Goal: Entertainment & Leisure: Consume media (video, audio)

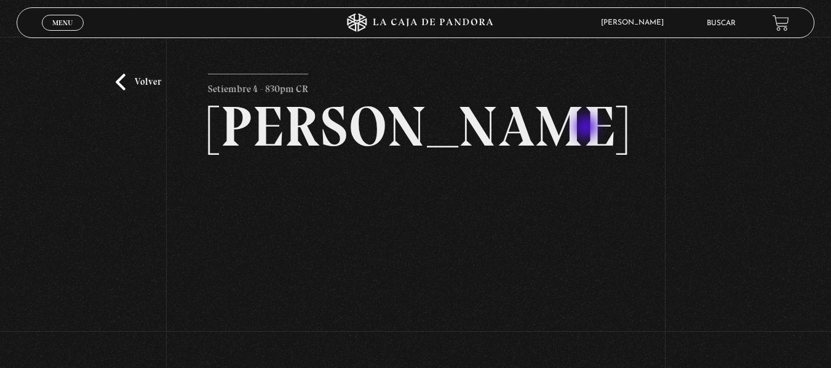
scroll to position [92, 0]
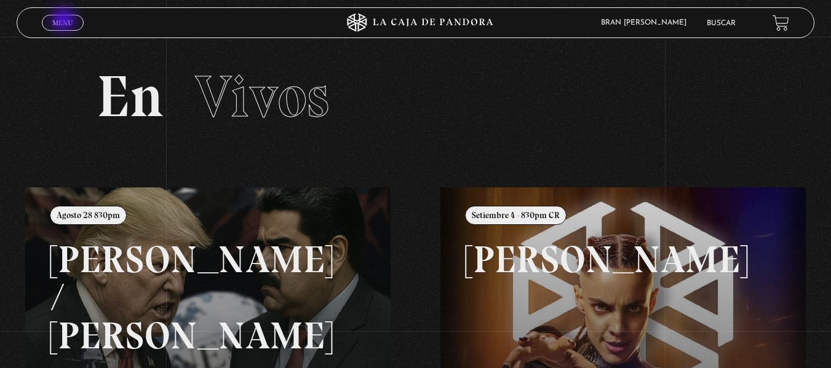
click at [65, 21] on span "Menu" at bounding box center [62, 22] width 20 height 7
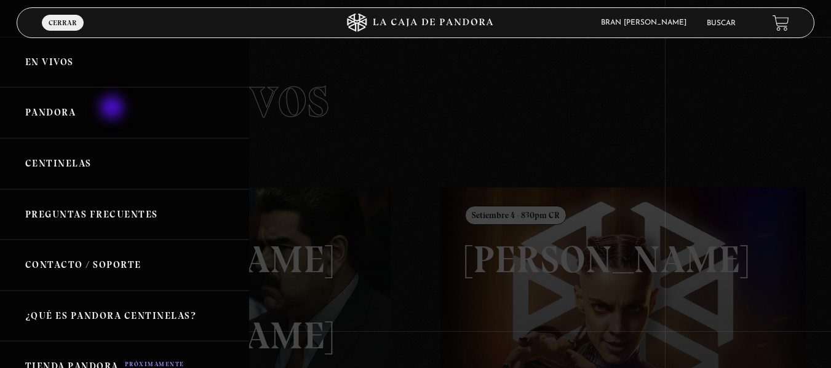
click at [113, 109] on link "Pandora" at bounding box center [124, 112] width 249 height 51
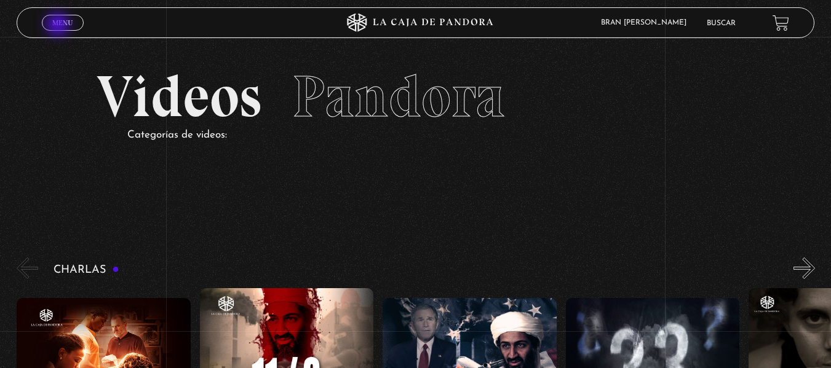
click at [59, 26] on span "Menu" at bounding box center [62, 22] width 20 height 7
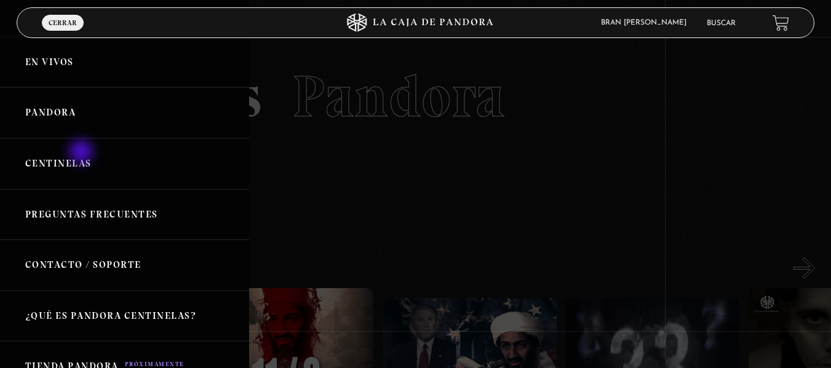
click at [82, 153] on link "Centinelas" at bounding box center [124, 163] width 249 height 51
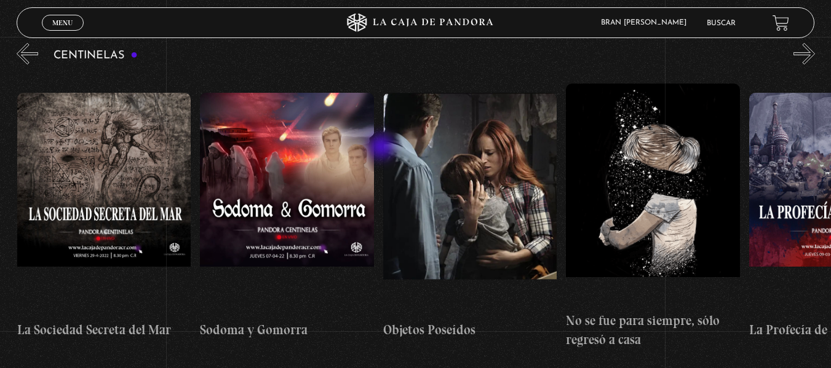
scroll to position [0, 12218]
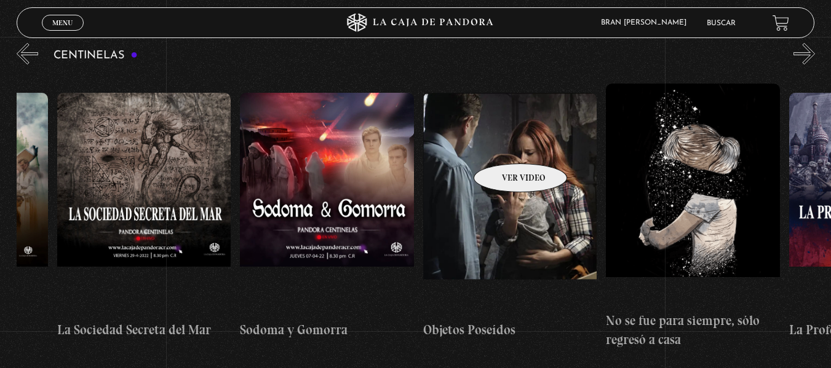
click at [504, 145] on figure at bounding box center [510, 203] width 174 height 221
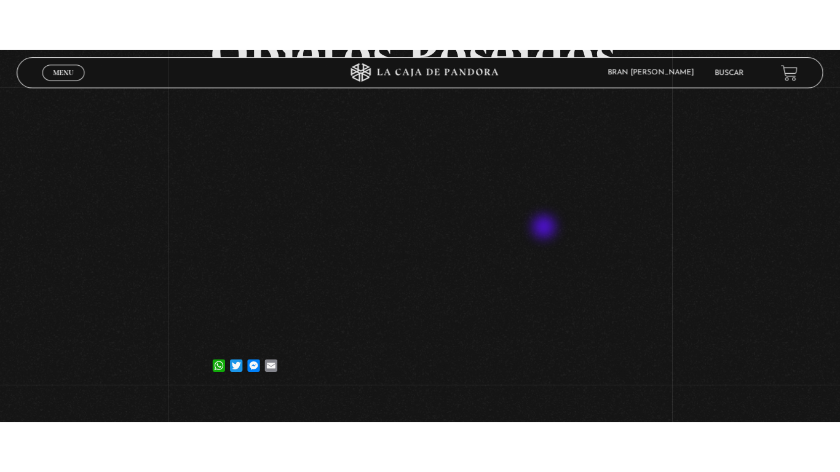
scroll to position [123, 0]
